Goal: Information Seeking & Learning: Learn about a topic

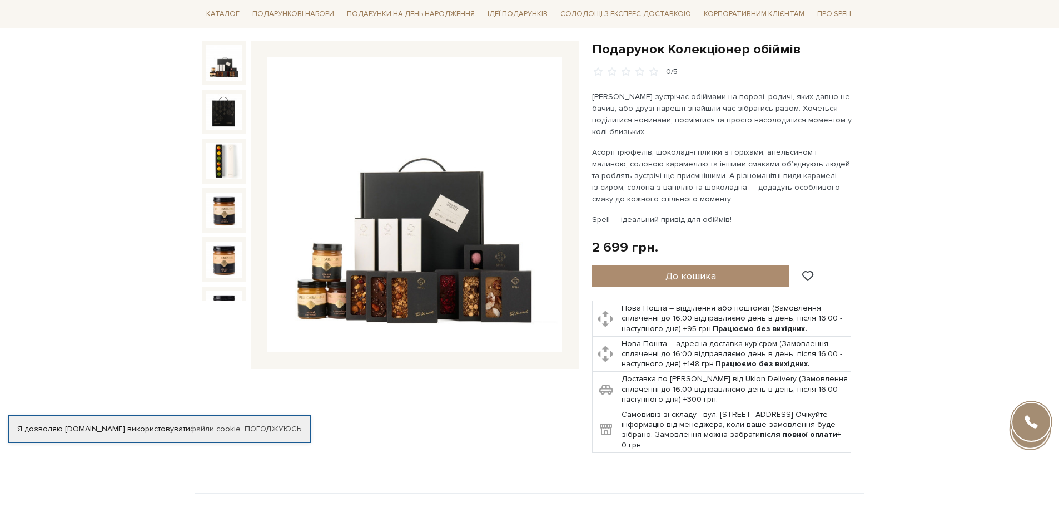
scroll to position [107, 0]
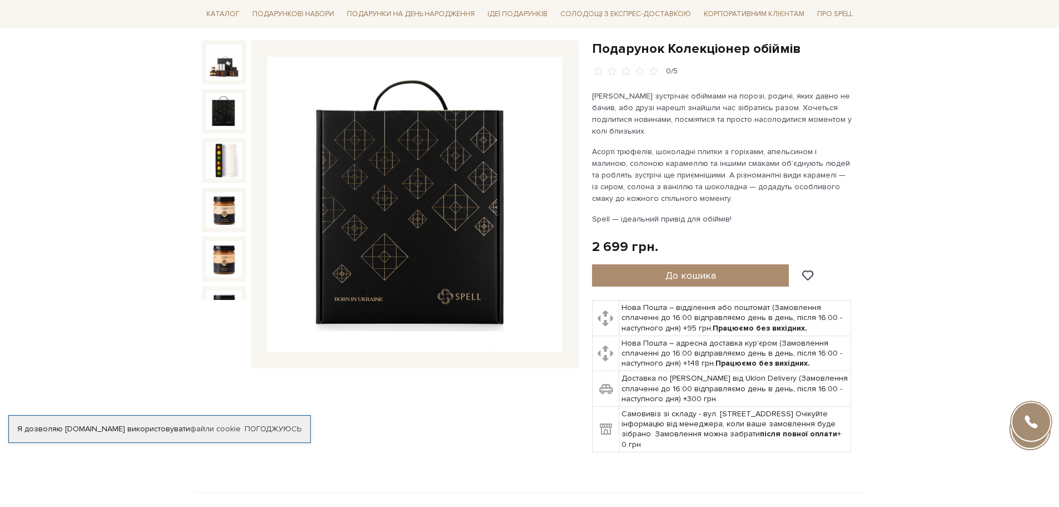
click at [216, 112] on img at bounding box center [224, 111] width 36 height 36
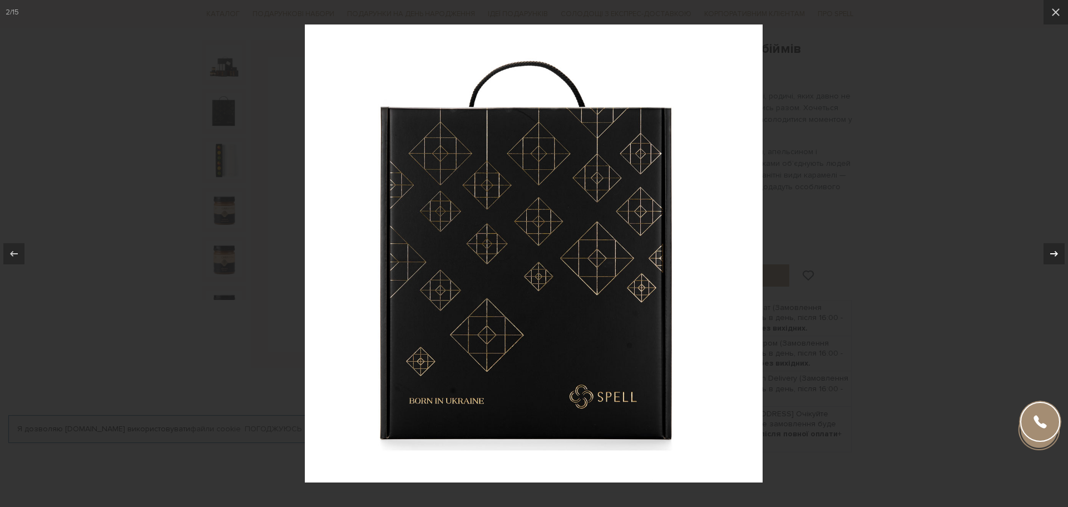
click at [1053, 250] on icon at bounding box center [1053, 253] width 13 height 13
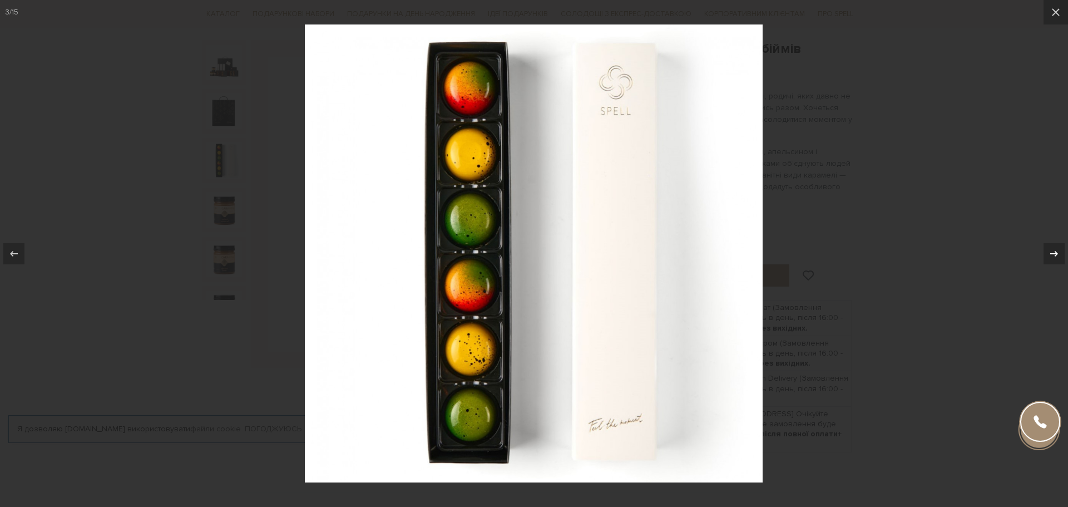
click at [1053, 250] on icon at bounding box center [1053, 253] width 13 height 13
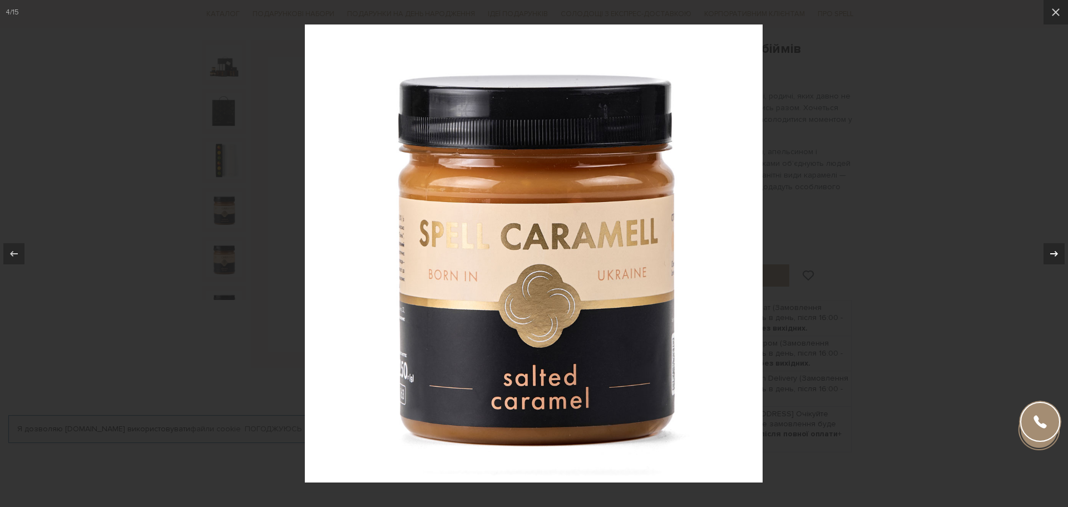
click at [1053, 250] on icon at bounding box center [1053, 253] width 13 height 13
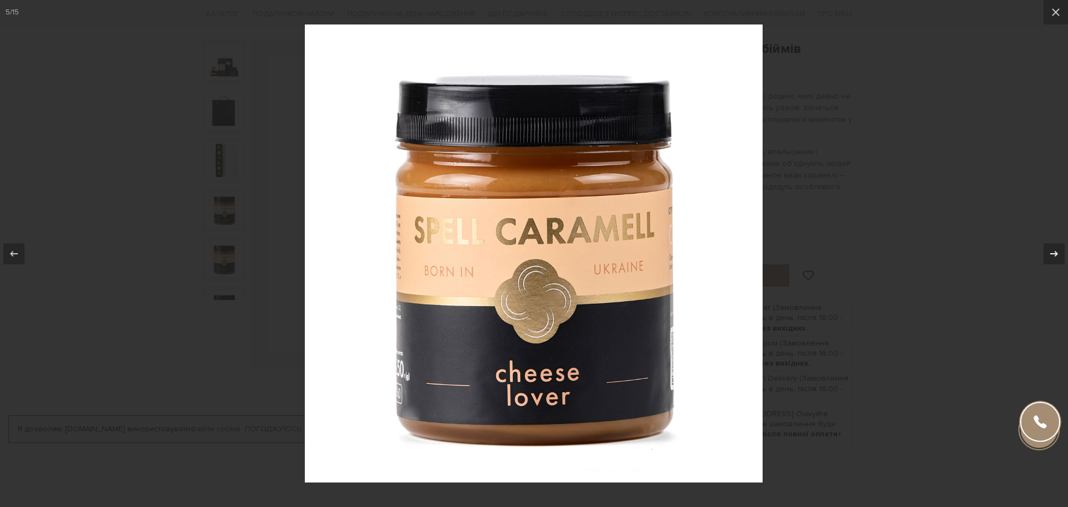
click at [1053, 250] on icon at bounding box center [1053, 253] width 13 height 13
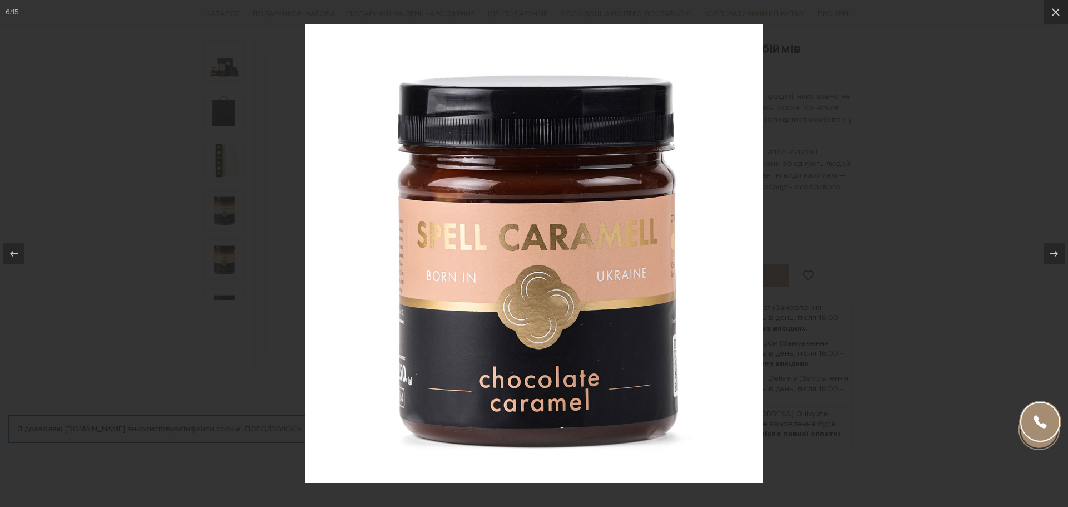
click at [874, 307] on div at bounding box center [534, 253] width 1068 height 507
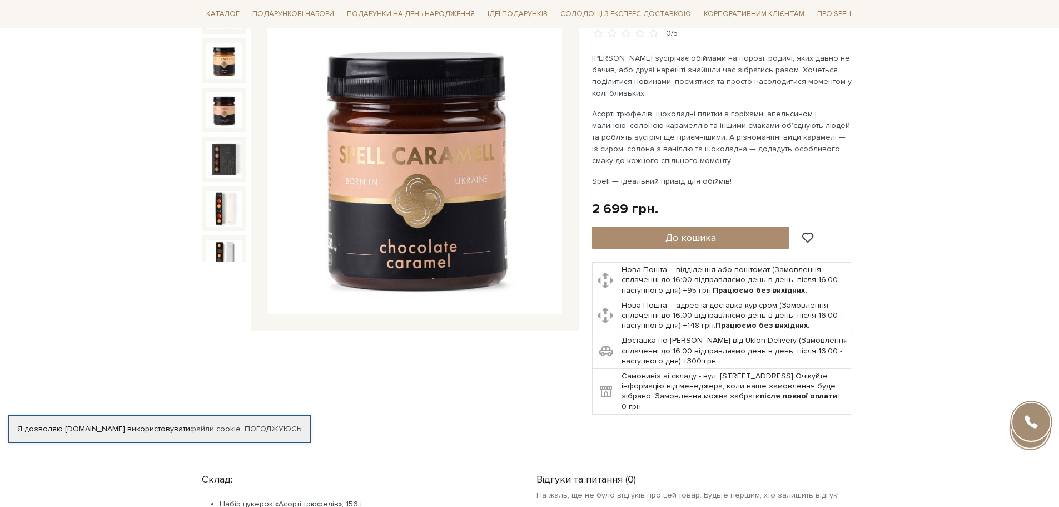
scroll to position [171, 0]
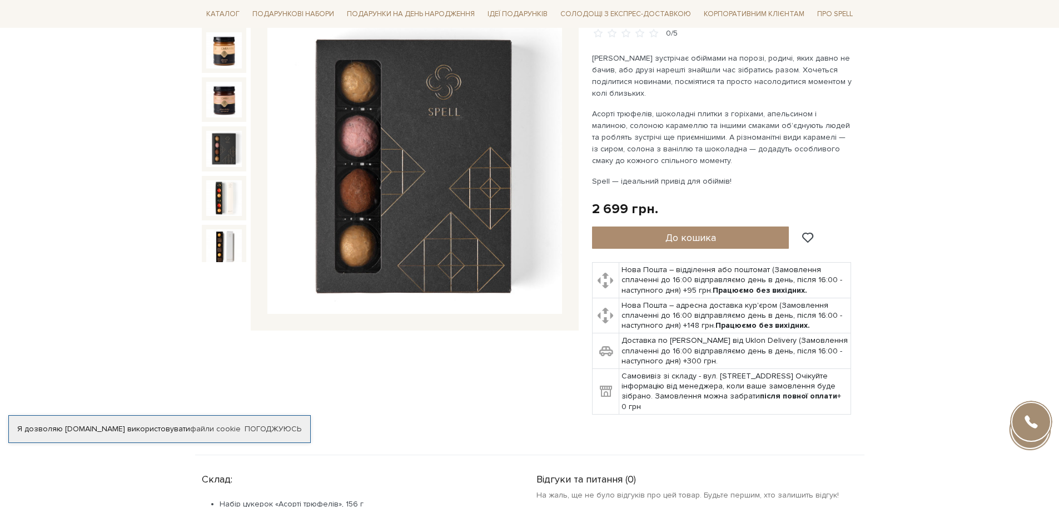
click at [216, 136] on img at bounding box center [224, 149] width 36 height 36
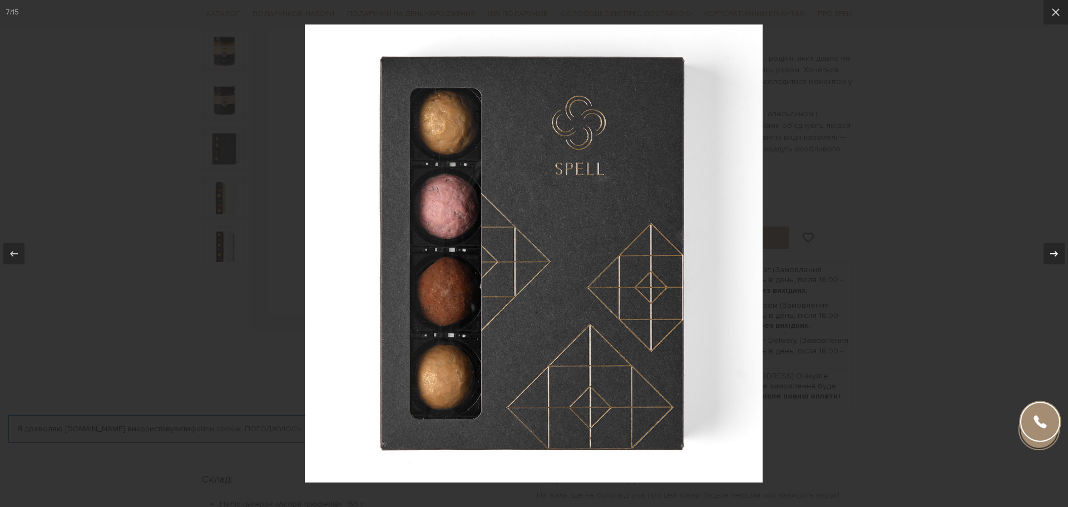
click at [1056, 247] on icon at bounding box center [1053, 253] width 13 height 13
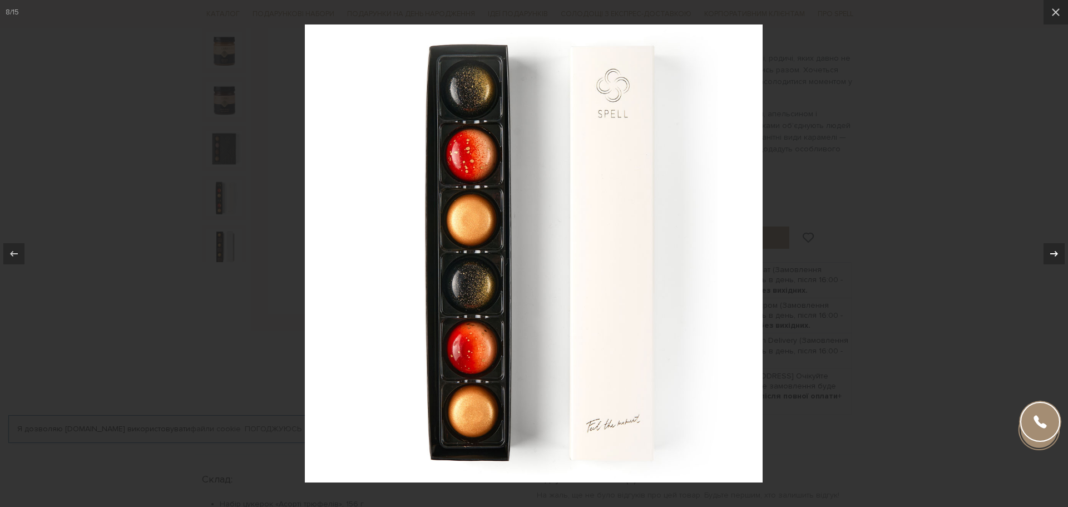
click at [1056, 247] on icon at bounding box center [1053, 253] width 13 height 13
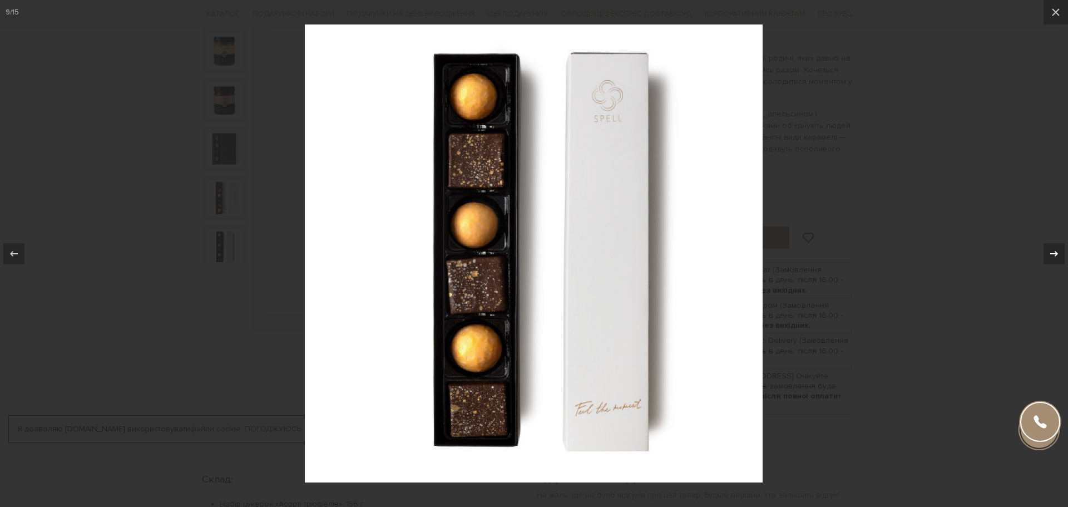
click at [1056, 247] on icon at bounding box center [1053, 253] width 13 height 13
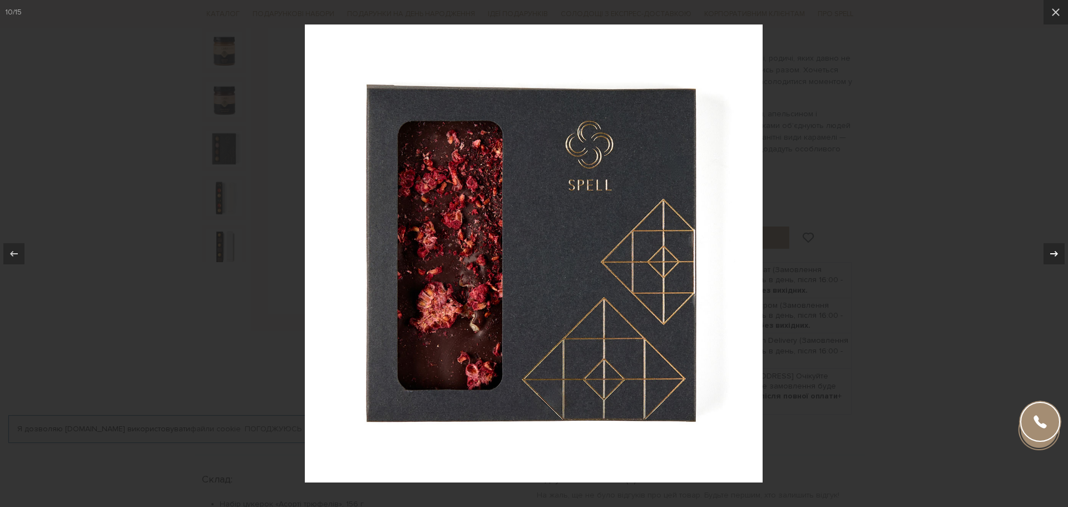
click at [1056, 247] on icon at bounding box center [1053, 253] width 13 height 13
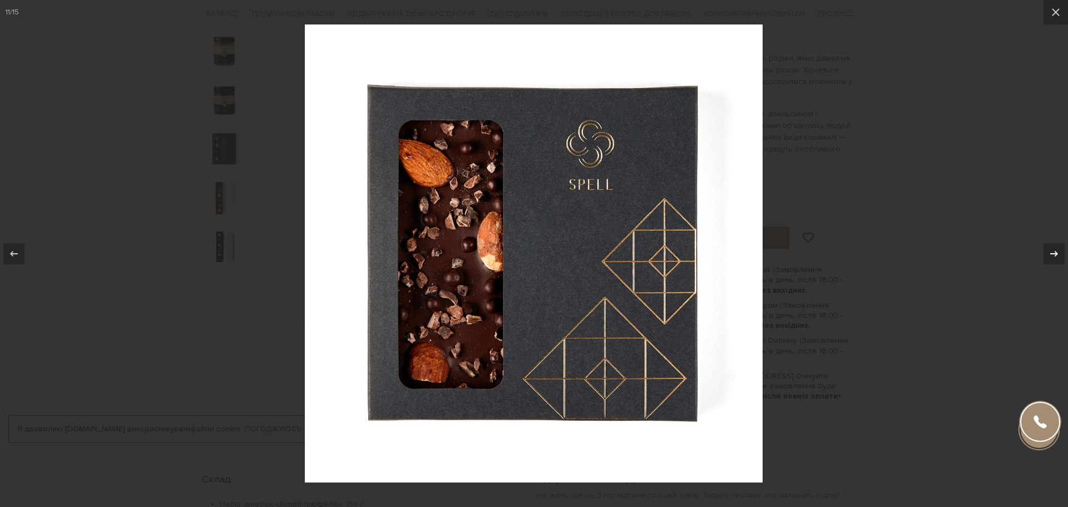
click at [1056, 247] on icon at bounding box center [1053, 253] width 13 height 13
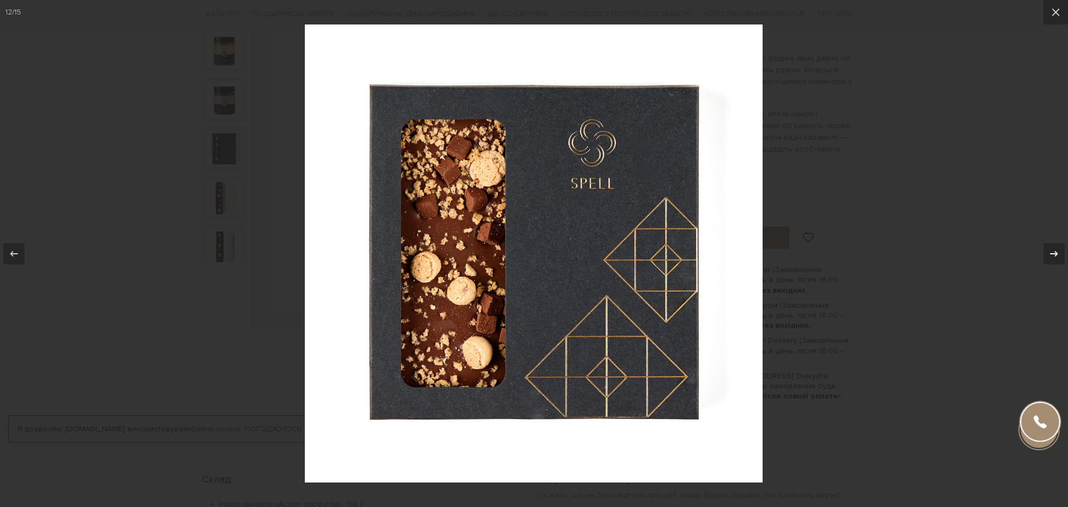
click at [1056, 247] on icon at bounding box center [1053, 253] width 13 height 13
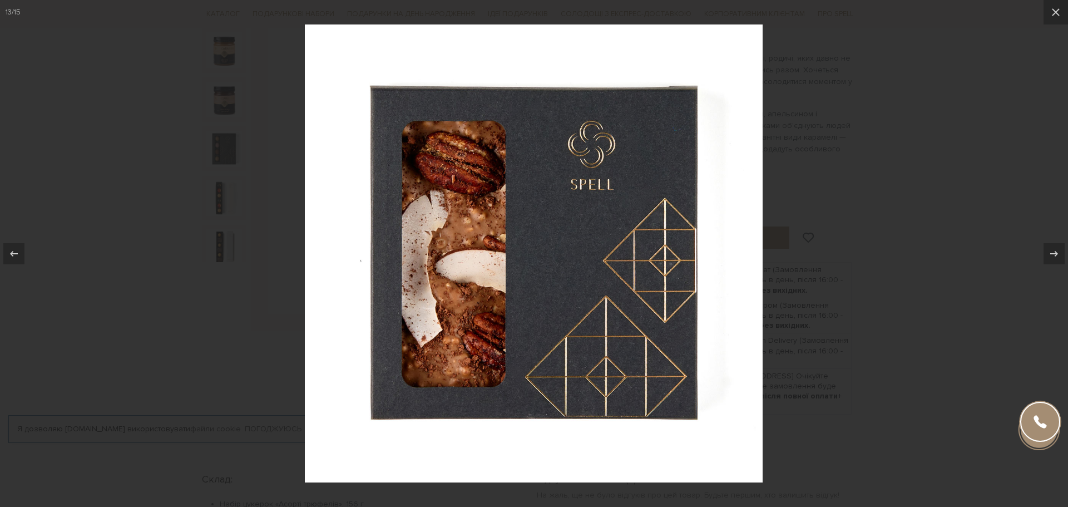
click at [861, 252] on div at bounding box center [534, 253] width 1068 height 507
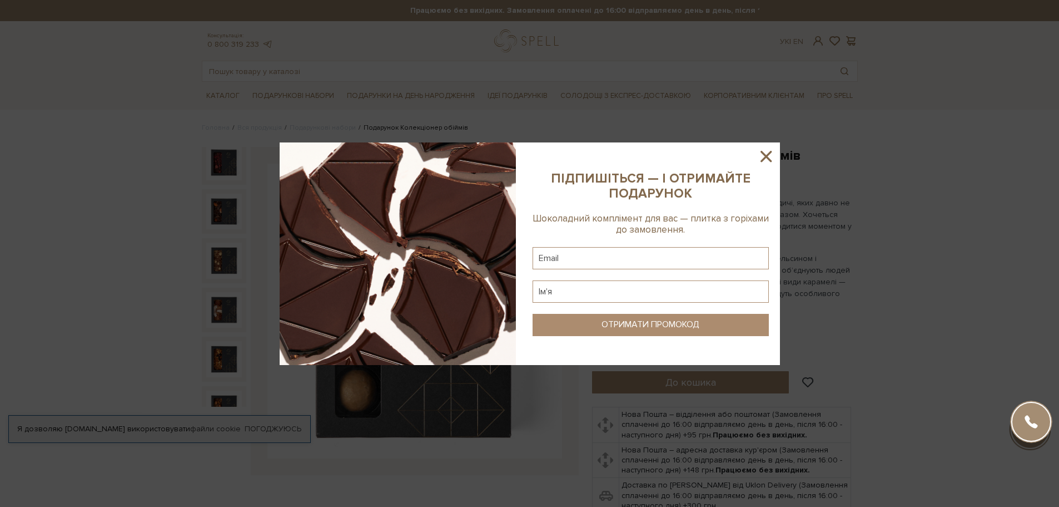
click at [765, 158] on icon at bounding box center [766, 156] width 19 height 19
